Goal: Task Accomplishment & Management: Manage account settings

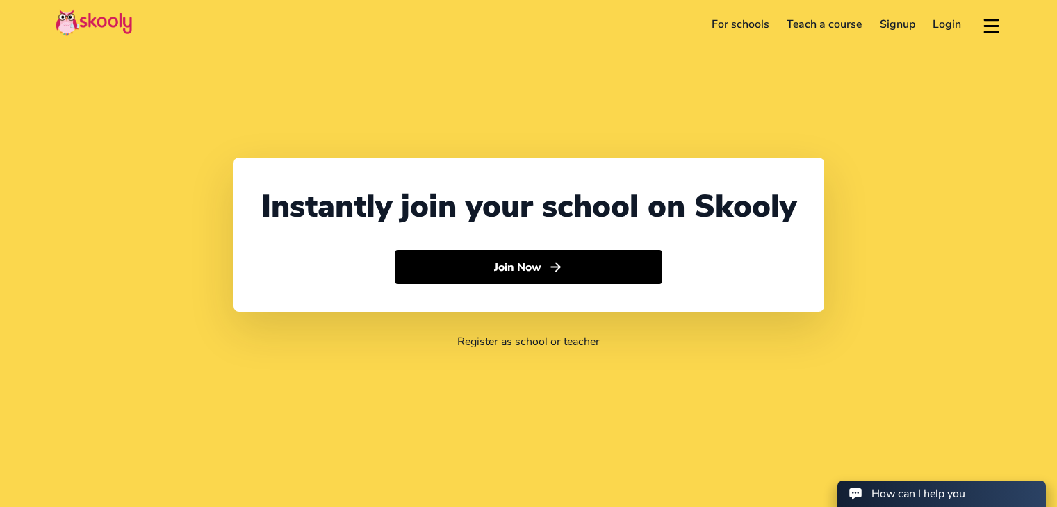
select select "91"
select select "[GEOGRAPHIC_DATA]"
select select "[GEOGRAPHIC_DATA]/[GEOGRAPHIC_DATA]"
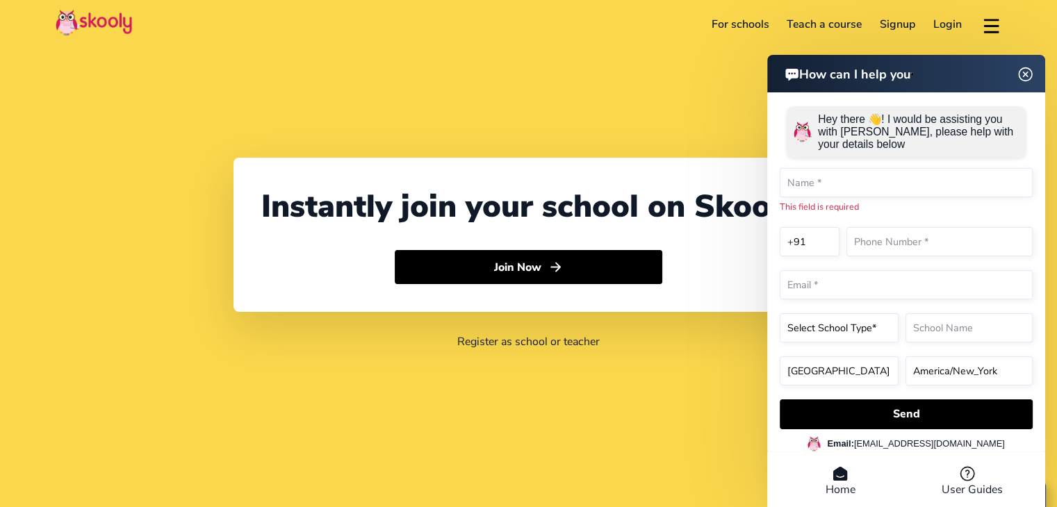
click at [934, 24] on link "Login" at bounding box center [947, 24] width 47 height 22
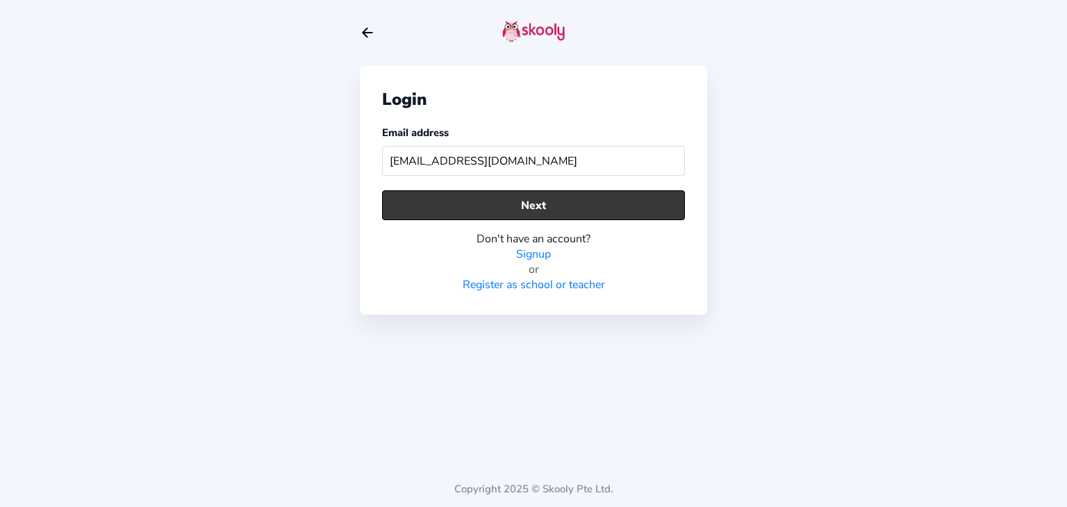
click at [629, 205] on button "Next" at bounding box center [533, 205] width 303 height 30
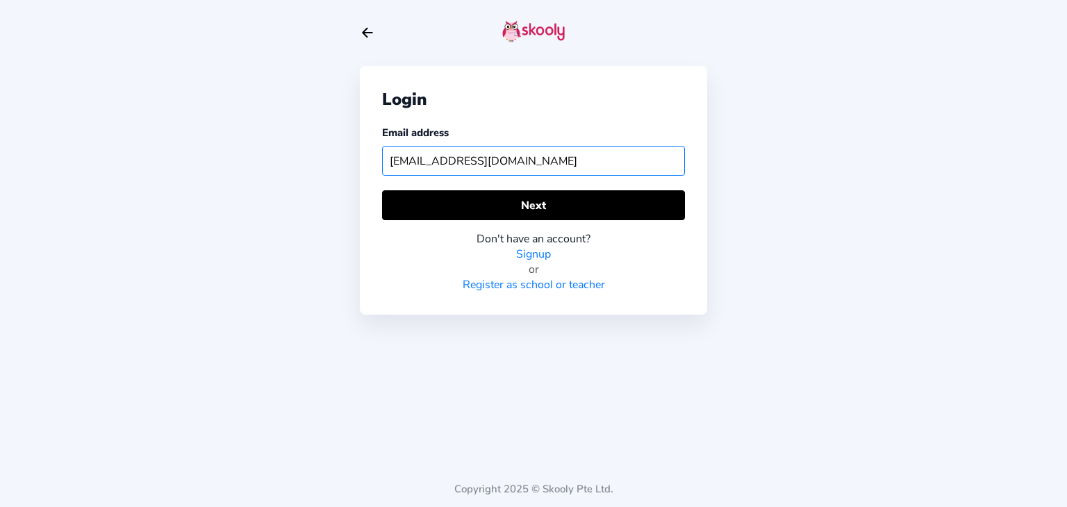
click at [499, 164] on input "[EMAIL_ADDRESS][DOMAIN_NAME]" at bounding box center [533, 161] width 303 height 30
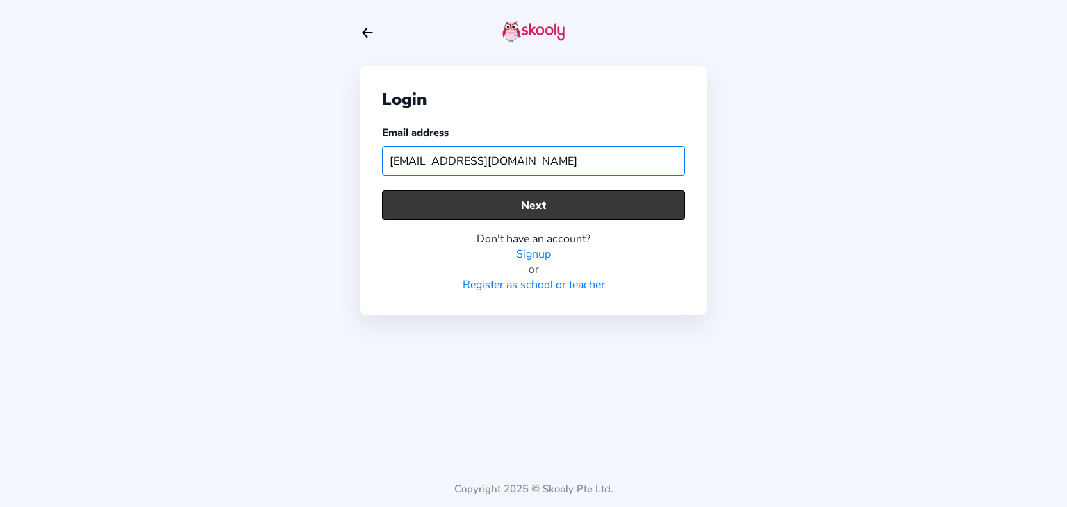
type input "[EMAIL_ADDRESS][DOMAIN_NAME]"
click at [585, 198] on button "Next" at bounding box center [533, 205] width 303 height 30
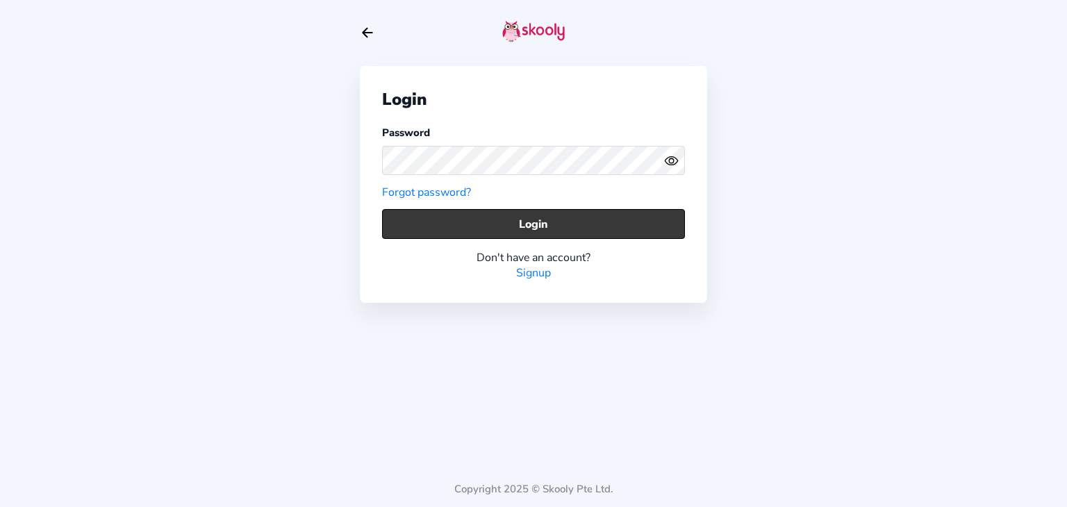
click at [543, 229] on button "Login" at bounding box center [533, 224] width 303 height 30
